Goal: Navigation & Orientation: Find specific page/section

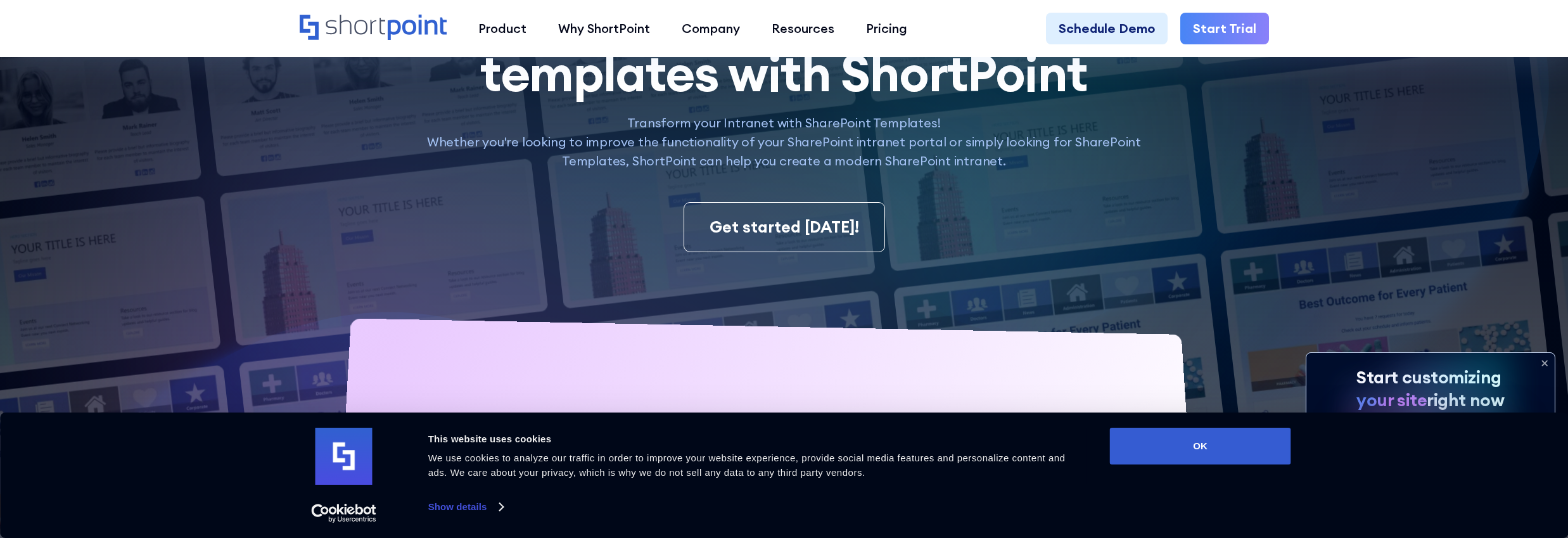
scroll to position [331, 0]
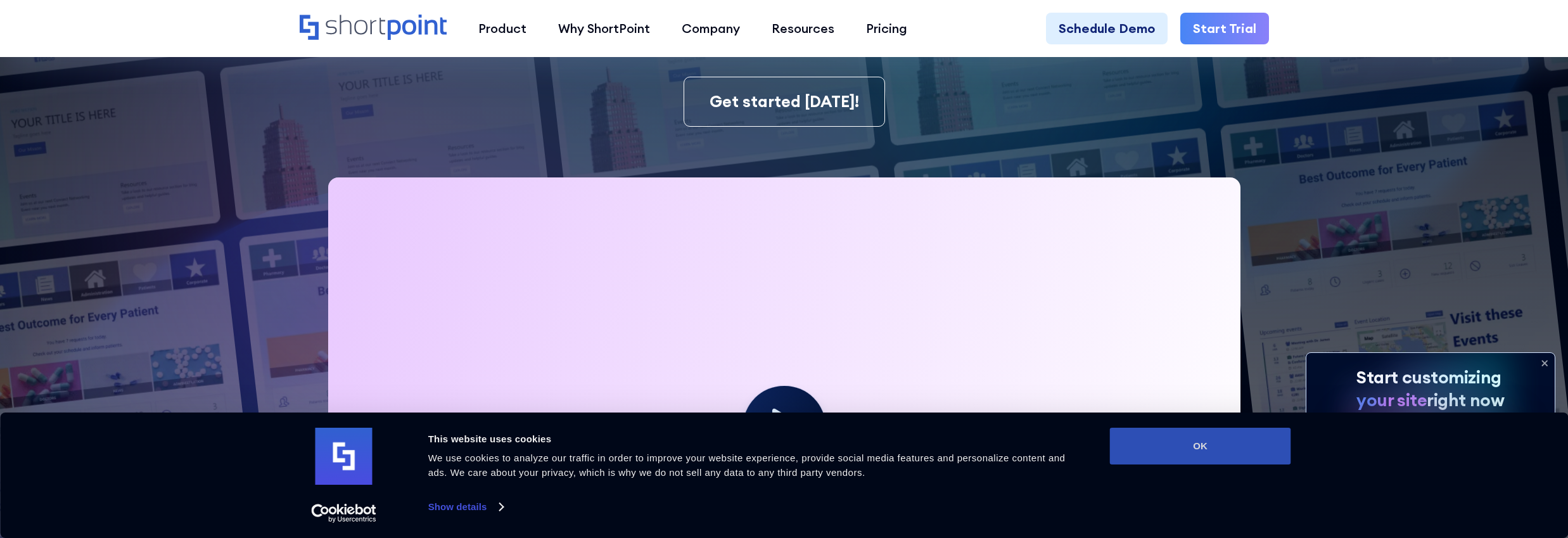
click at [1191, 444] on button "OK" at bounding box center [1200, 446] width 181 height 37
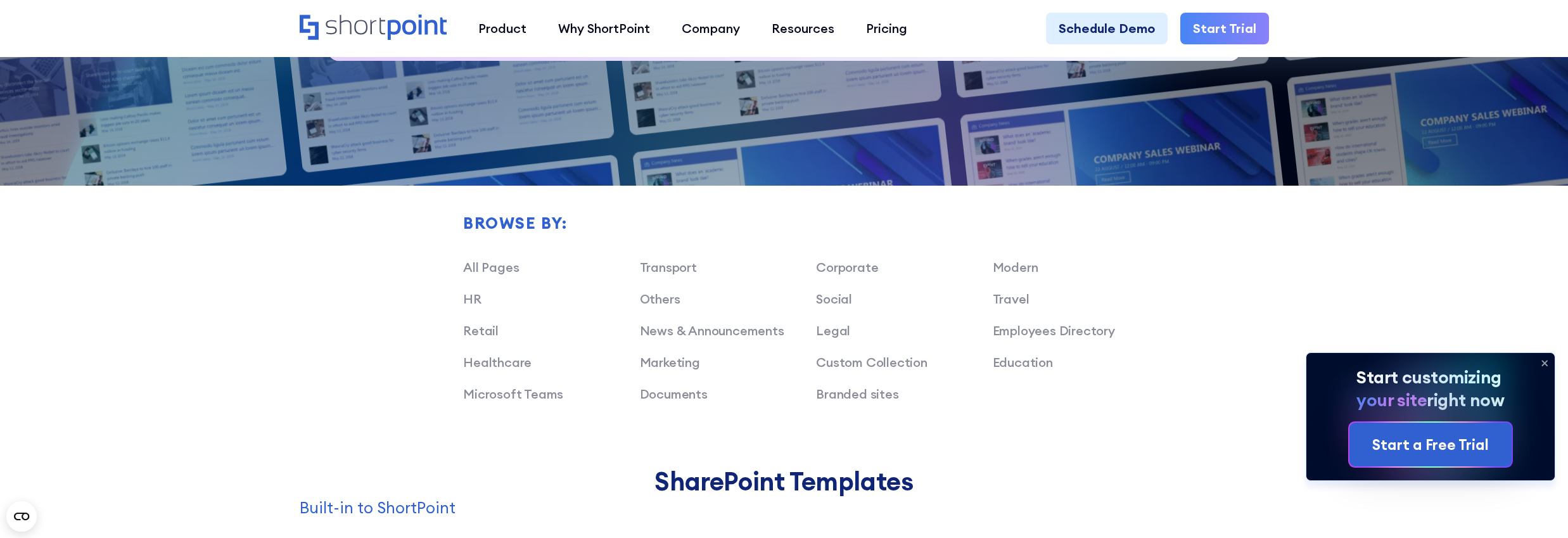
scroll to position [1086, 0]
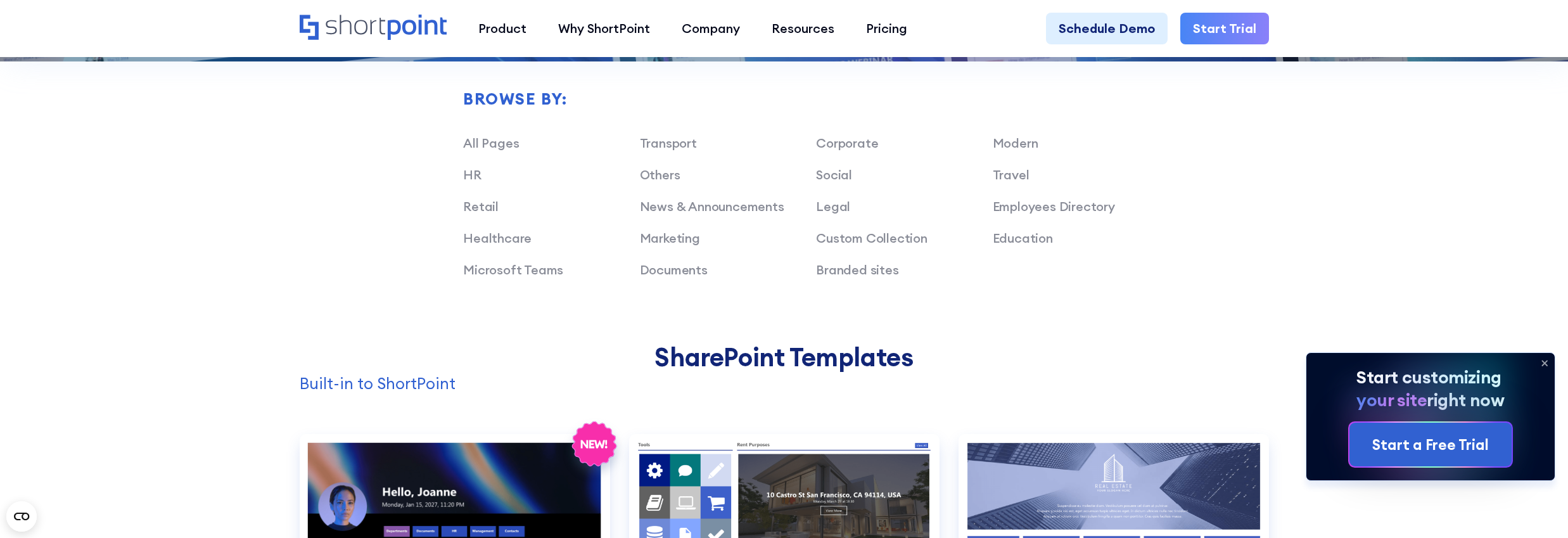
click at [403, 171] on div "Browse by: All Pages Transport Corporate Modern HR Others Social Travel Retail …" at bounding box center [784, 139] width 969 height 407
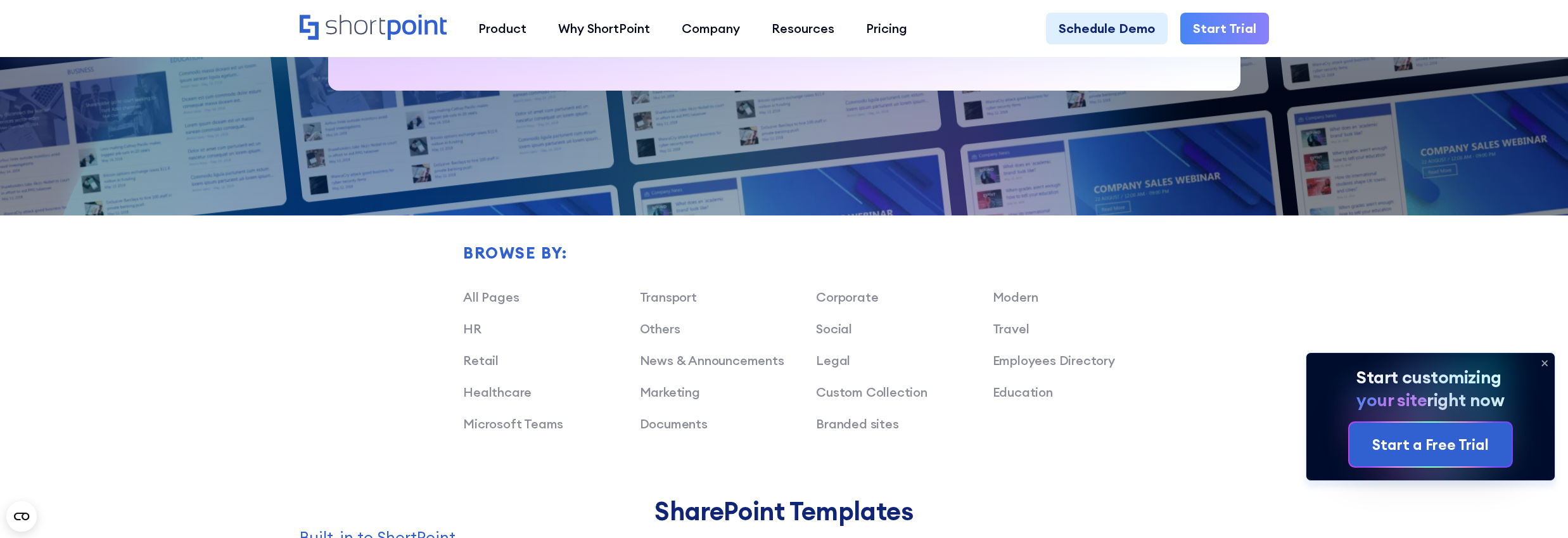
scroll to position [965, 0]
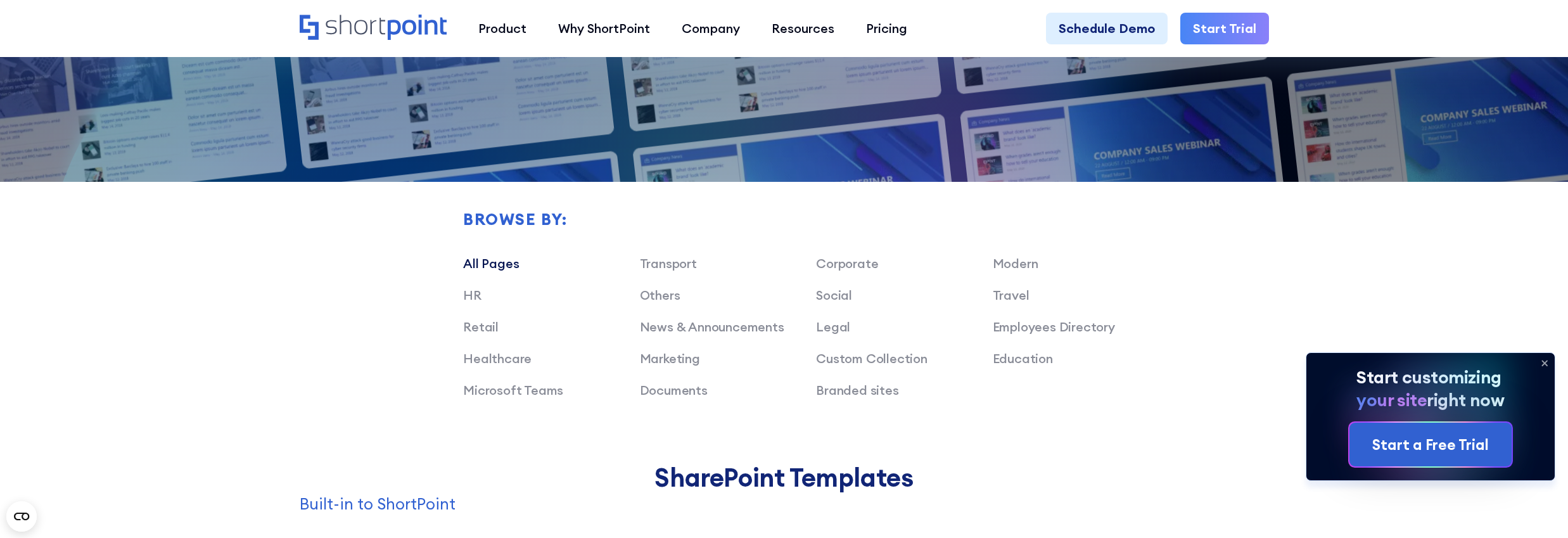
click at [490, 264] on link "All Pages" at bounding box center [491, 263] width 55 height 16
click at [491, 262] on link "All Pages" at bounding box center [491, 263] width 55 height 16
click at [481, 265] on link "All Pages" at bounding box center [491, 263] width 55 height 16
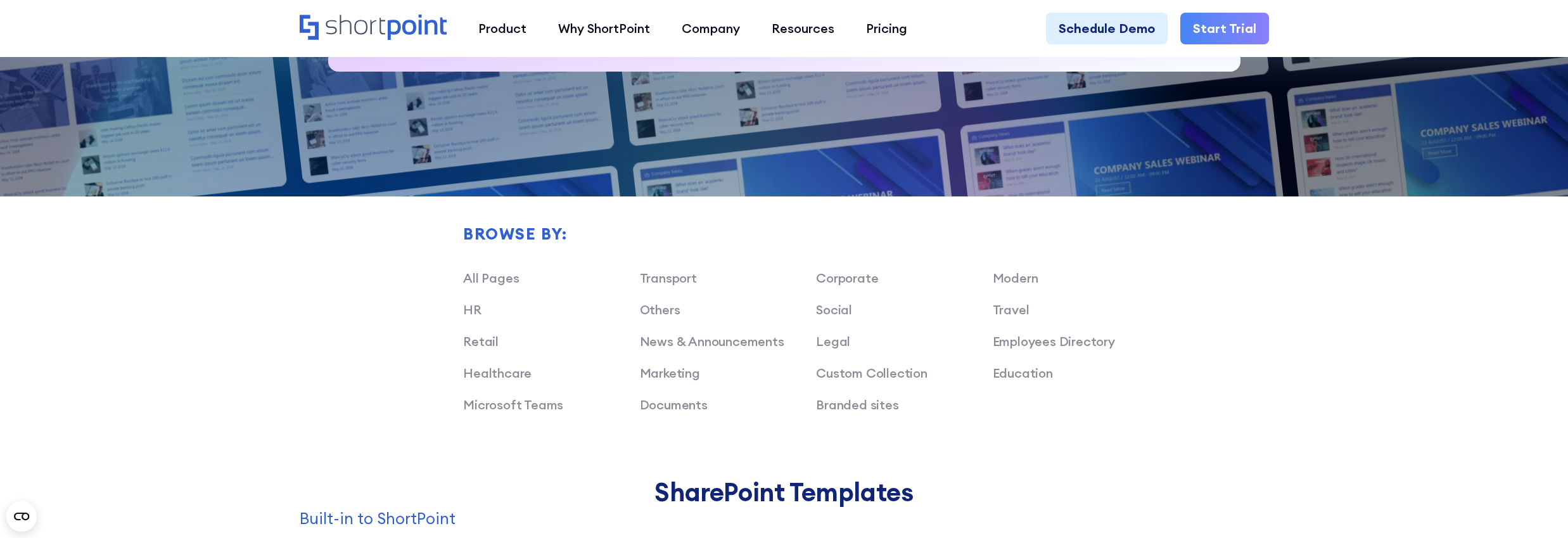
scroll to position [951, 0]
click at [908, 372] on link "Custom Collection" at bounding box center [872, 372] width 112 height 16
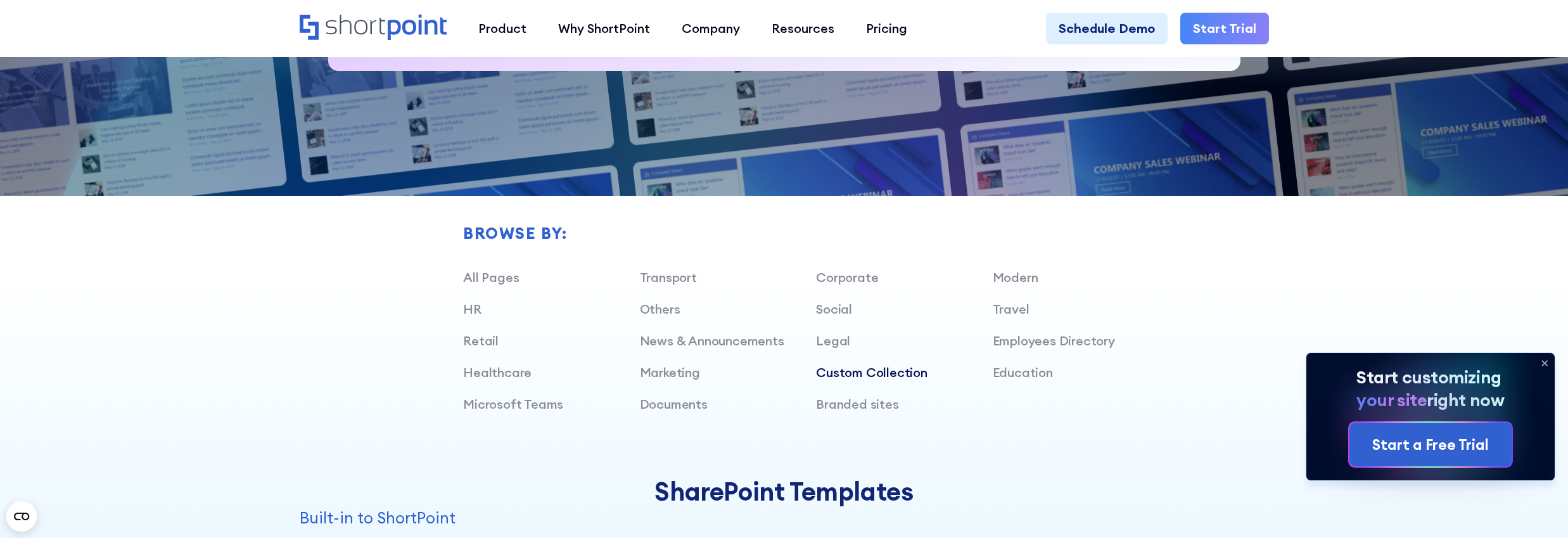
click at [1545, 362] on icon at bounding box center [1544, 363] width 5 height 5
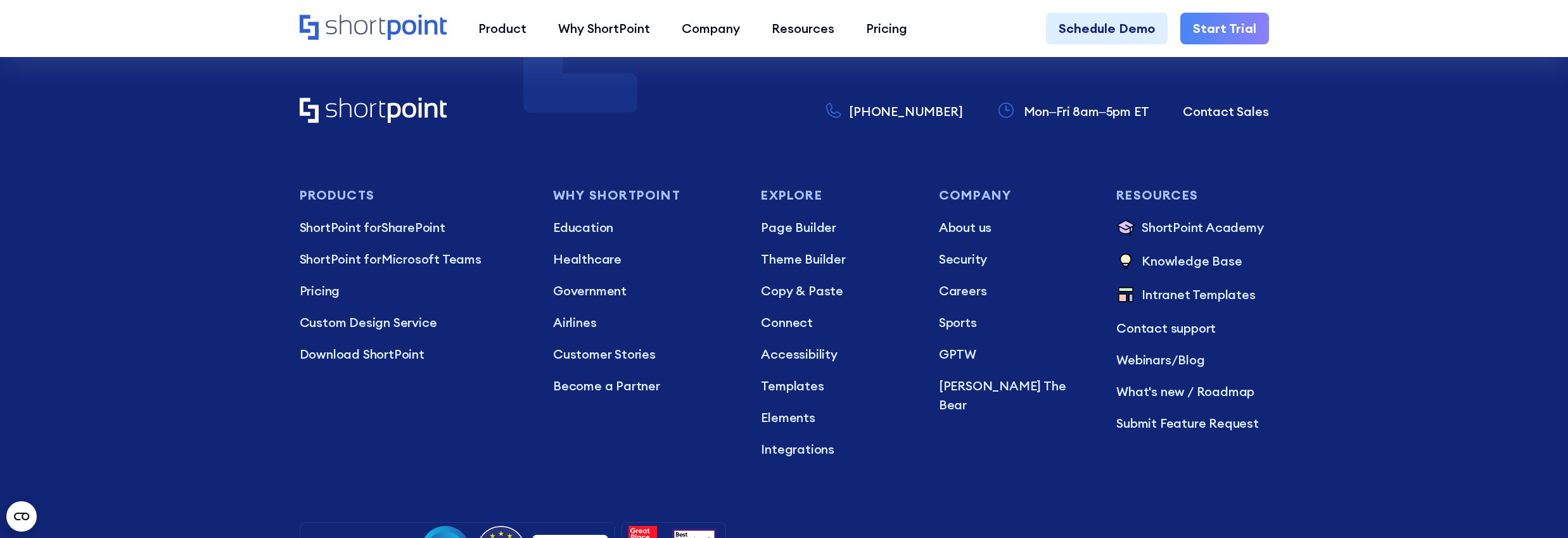
scroll to position [4423, 0]
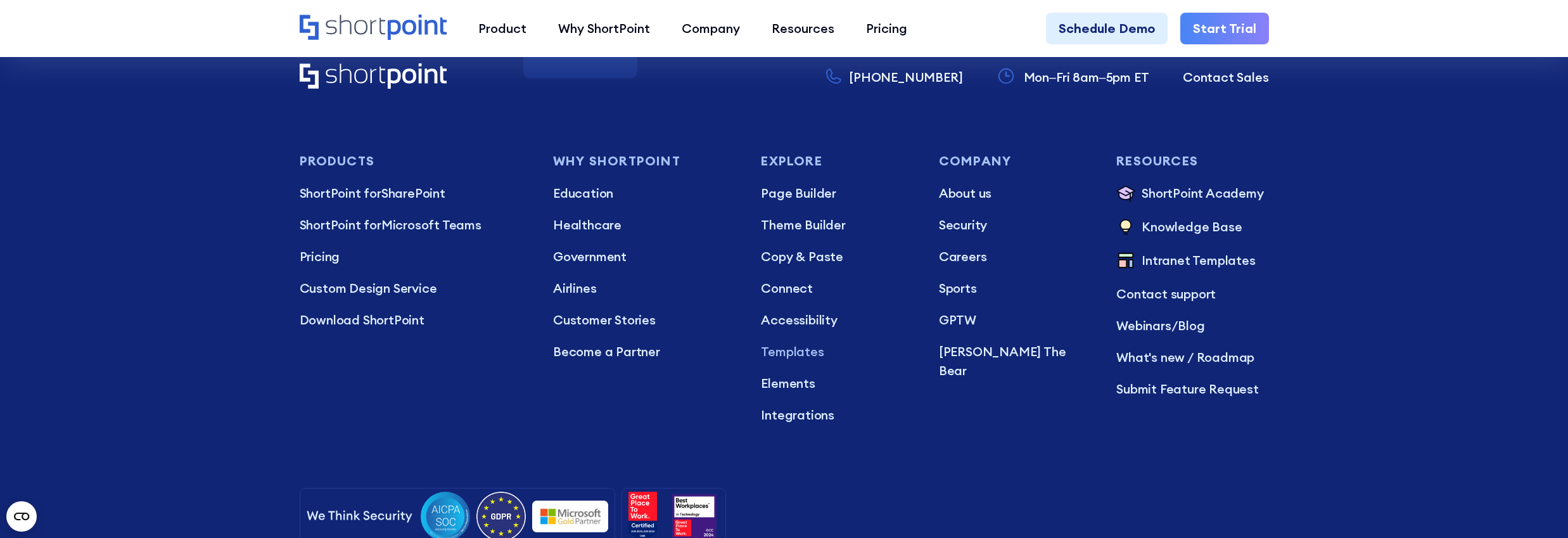
click at [811, 360] on p "Templates" at bounding box center [837, 352] width 152 height 19
click at [811, 351] on p "Templates" at bounding box center [837, 352] width 152 height 19
